Goal: Check status: Check status

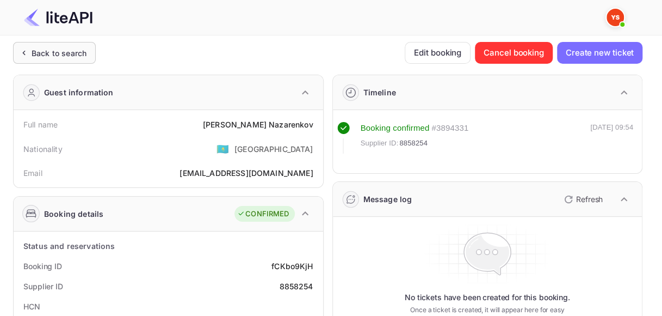
click at [61, 49] on div "Back to search" at bounding box center [59, 52] width 55 height 11
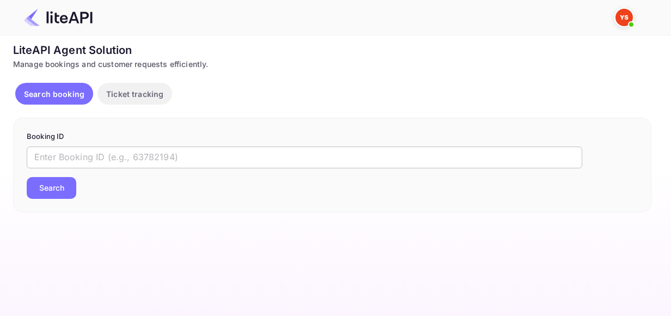
click at [182, 151] on input "text" at bounding box center [304, 157] width 555 height 22
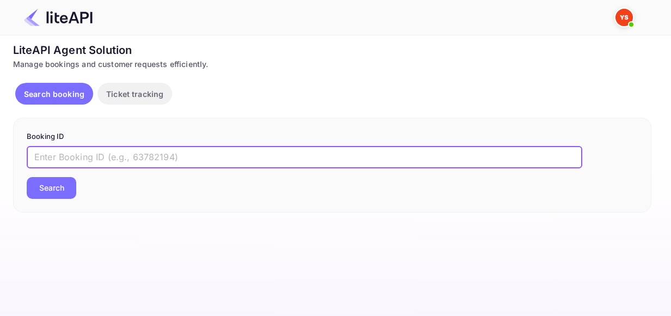
paste input "8941790"
type input "8941790"
click at [64, 193] on button "Search" at bounding box center [52, 188] width 50 height 22
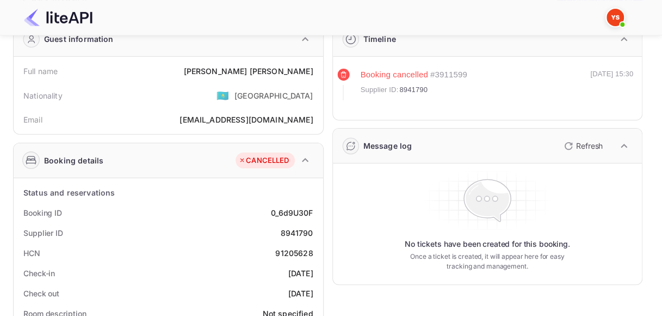
scroll to position [54, 0]
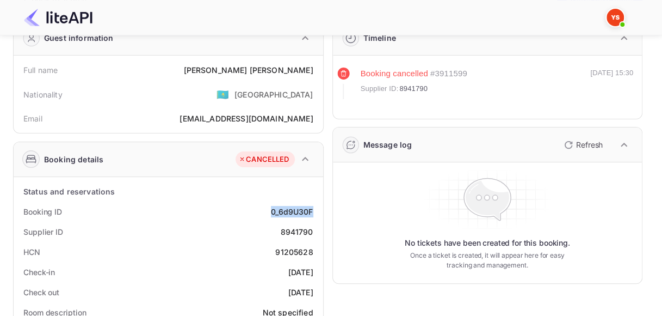
drag, startPoint x: 276, startPoint y: 209, endPoint x: 312, endPoint y: 210, distance: 35.9
click at [312, 210] on div "0_6d9U30F" at bounding box center [292, 211] width 42 height 11
copy div "0_6d9U30F"
click at [288, 229] on div "8941790" at bounding box center [296, 231] width 33 height 11
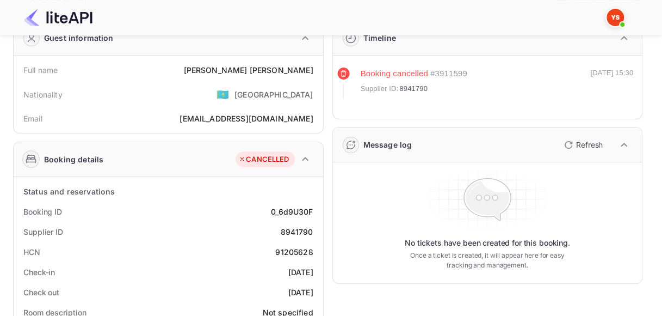
click at [312, 226] on div "8941790" at bounding box center [296, 231] width 33 height 11
click at [305, 232] on div "8941790" at bounding box center [296, 231] width 33 height 11
click at [305, 231] on div "8941790" at bounding box center [296, 231] width 33 height 11
copy div "8941790"
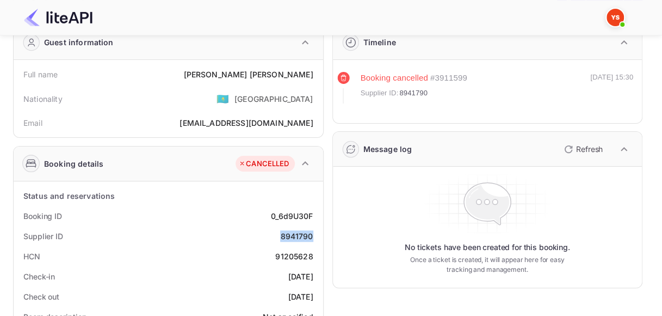
scroll to position [0, 0]
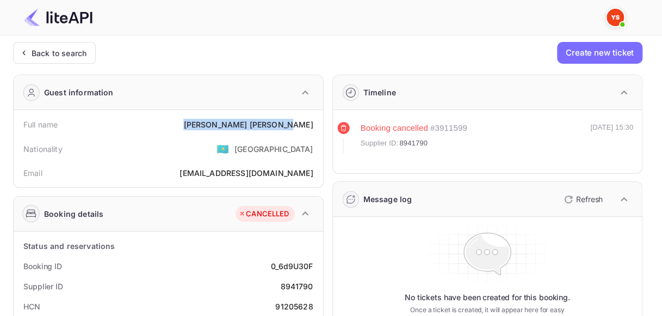
drag, startPoint x: 257, startPoint y: 124, endPoint x: 312, endPoint y: 125, distance: 55.5
click at [312, 125] on div "[PERSON_NAME]" at bounding box center [248, 124] width 130 height 11
copy div "[PERSON_NAME]"
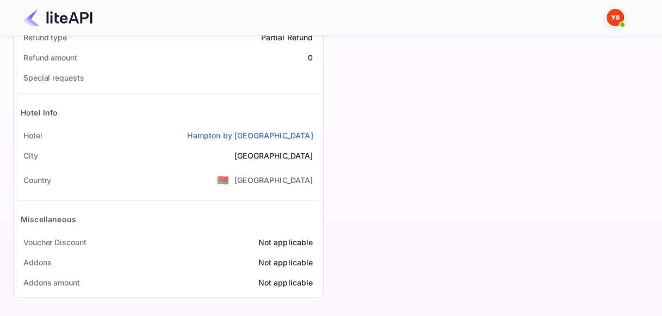
scroll to position [476, 0]
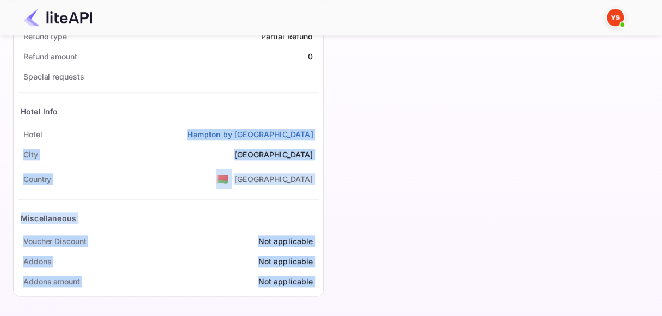
drag, startPoint x: 188, startPoint y: 131, endPoint x: 327, endPoint y: 130, distance: 138.3
drag, startPoint x: 328, startPoint y: 130, endPoint x: 312, endPoint y: 132, distance: 15.9
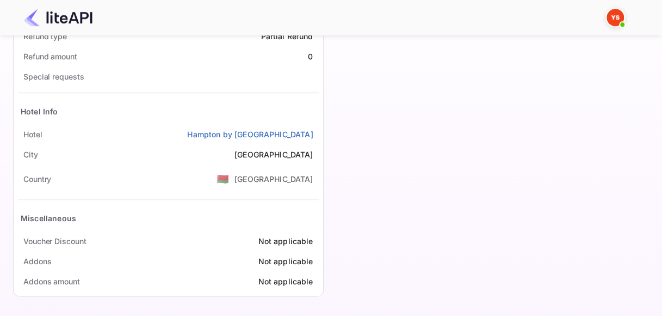
drag, startPoint x: 184, startPoint y: 130, endPoint x: 321, endPoint y: 130, distance: 137.2
click at [321, 130] on div "Status and reservations Booking ID 0_6d9U30F Supplier ID 8941790 HCN 91205628 C…" at bounding box center [169, 26] width 310 height 540
copy link "Hampton by [GEOGRAPHIC_DATA]"
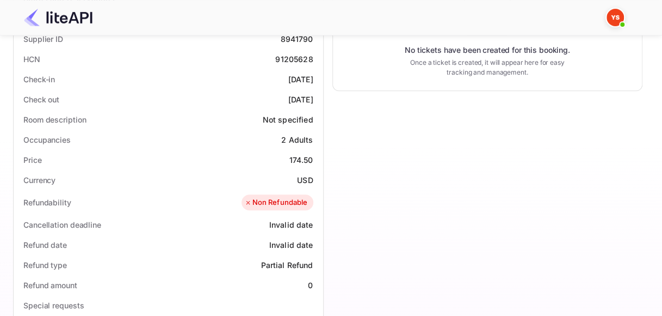
scroll to position [204, 0]
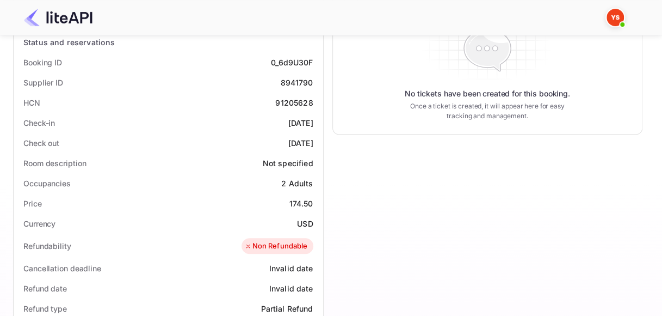
drag, startPoint x: 277, startPoint y: 122, endPoint x: 319, endPoint y: 121, distance: 42.5
click at [319, 121] on div "Status and reservations Booking ID 0_6d9U30F Supplier ID 8941790 HCN 91205628 C…" at bounding box center [169, 298] width 310 height 540
copy div "[DATE]"
drag, startPoint x: 277, startPoint y: 143, endPoint x: 317, endPoint y: 144, distance: 40.3
click at [317, 144] on div "Check out [DATE]" at bounding box center [168, 143] width 301 height 20
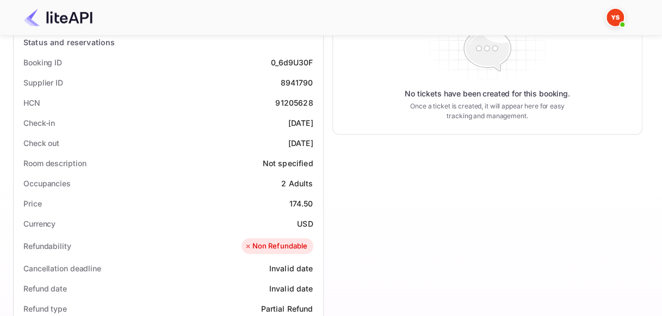
copy div "[DATE]"
